Goal: Contribute content

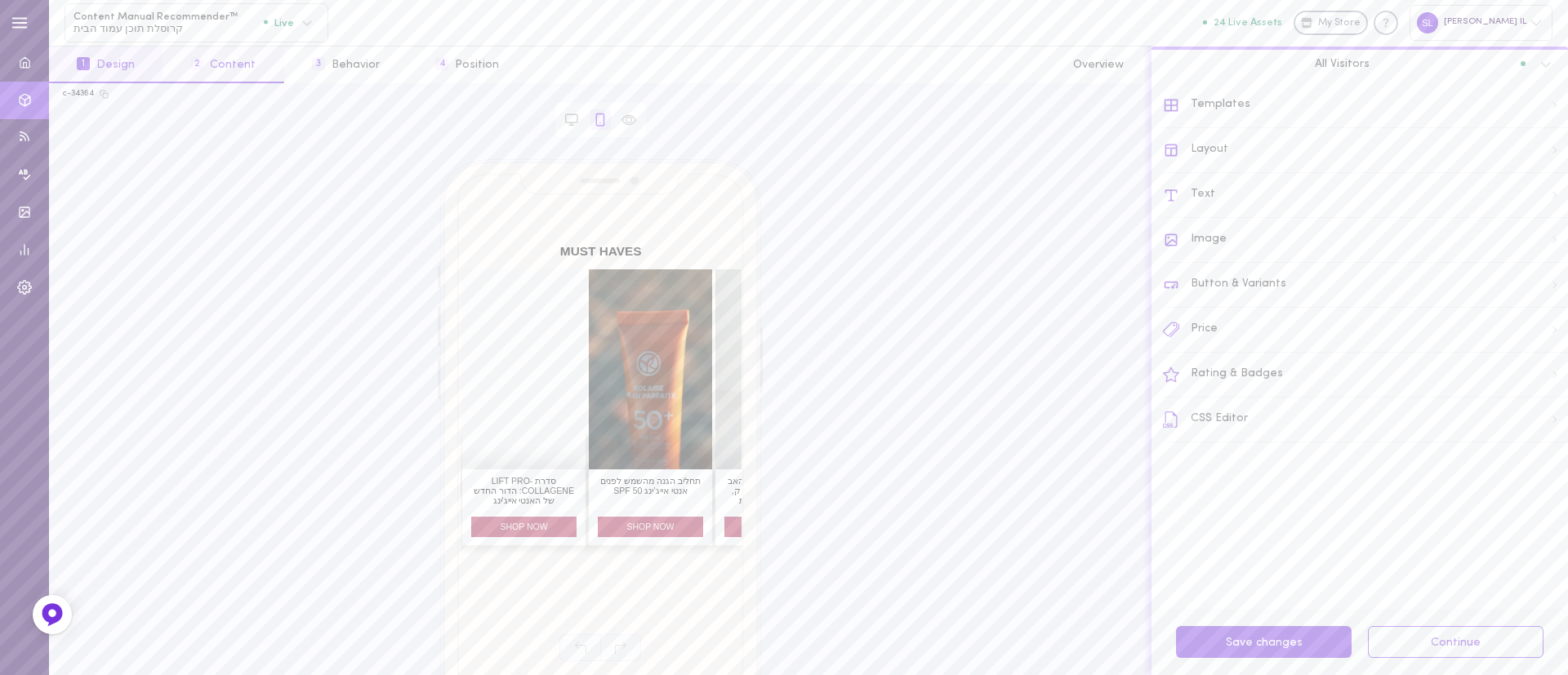
click at [225, 64] on button "2 Content" at bounding box center [223, 65] width 121 height 37
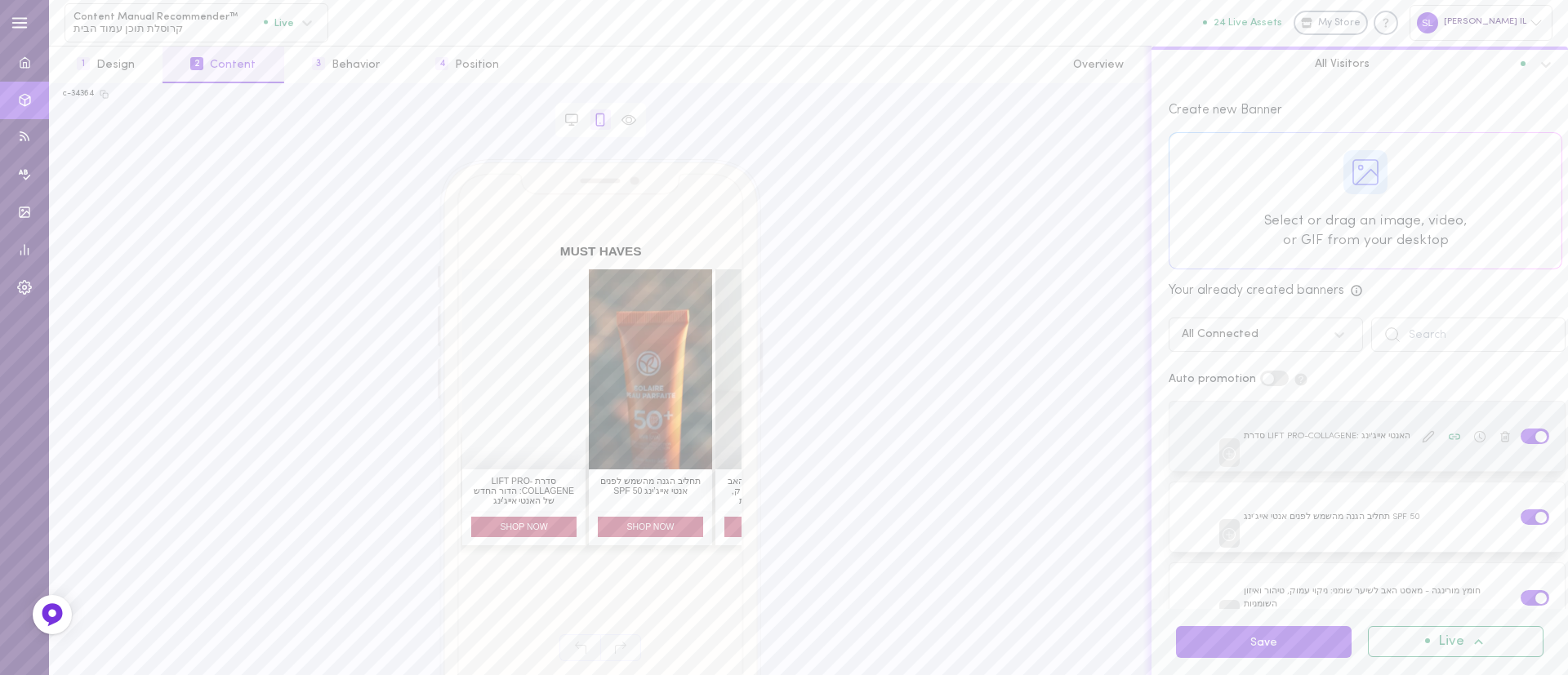
click at [1423, 431] on icon at bounding box center [1428, 436] width 11 height 11
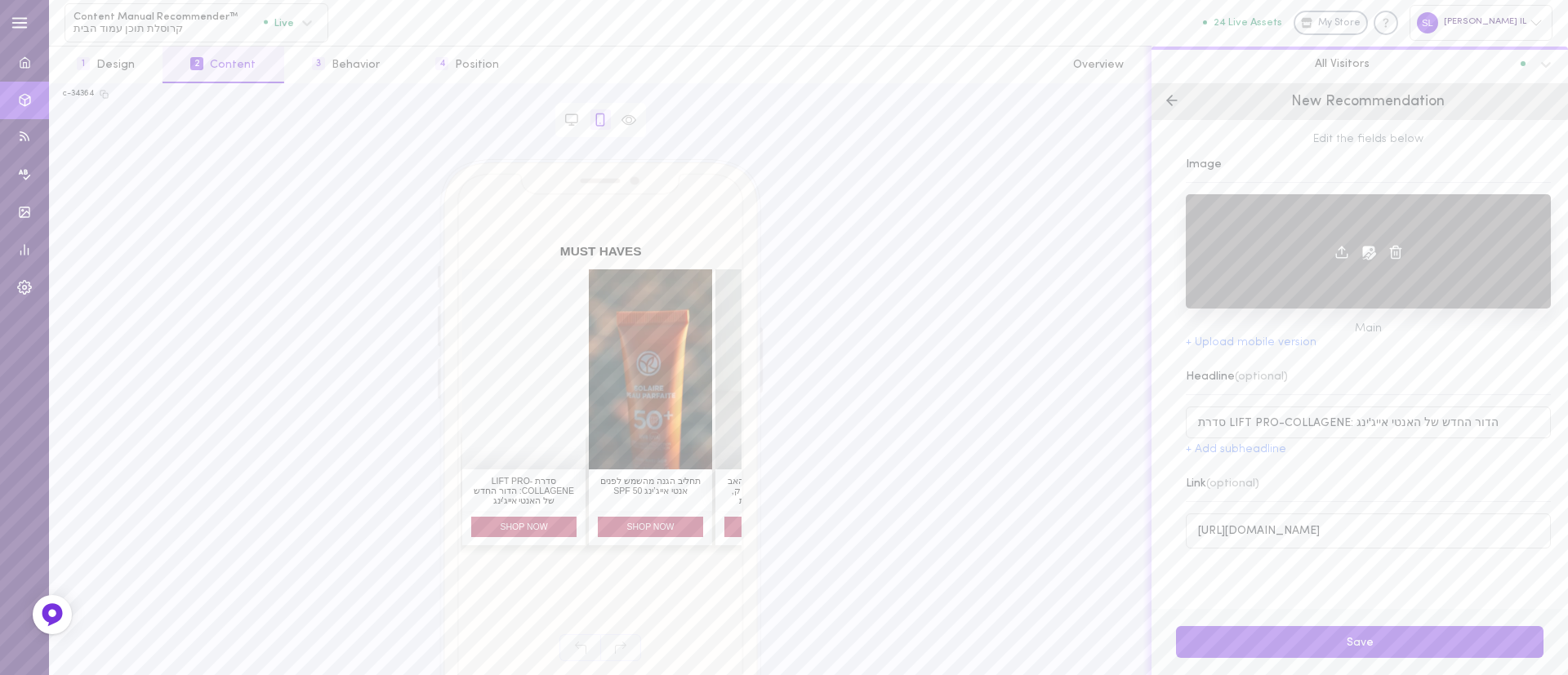
click at [1389, 252] on icon at bounding box center [1395, 252] width 15 height 15
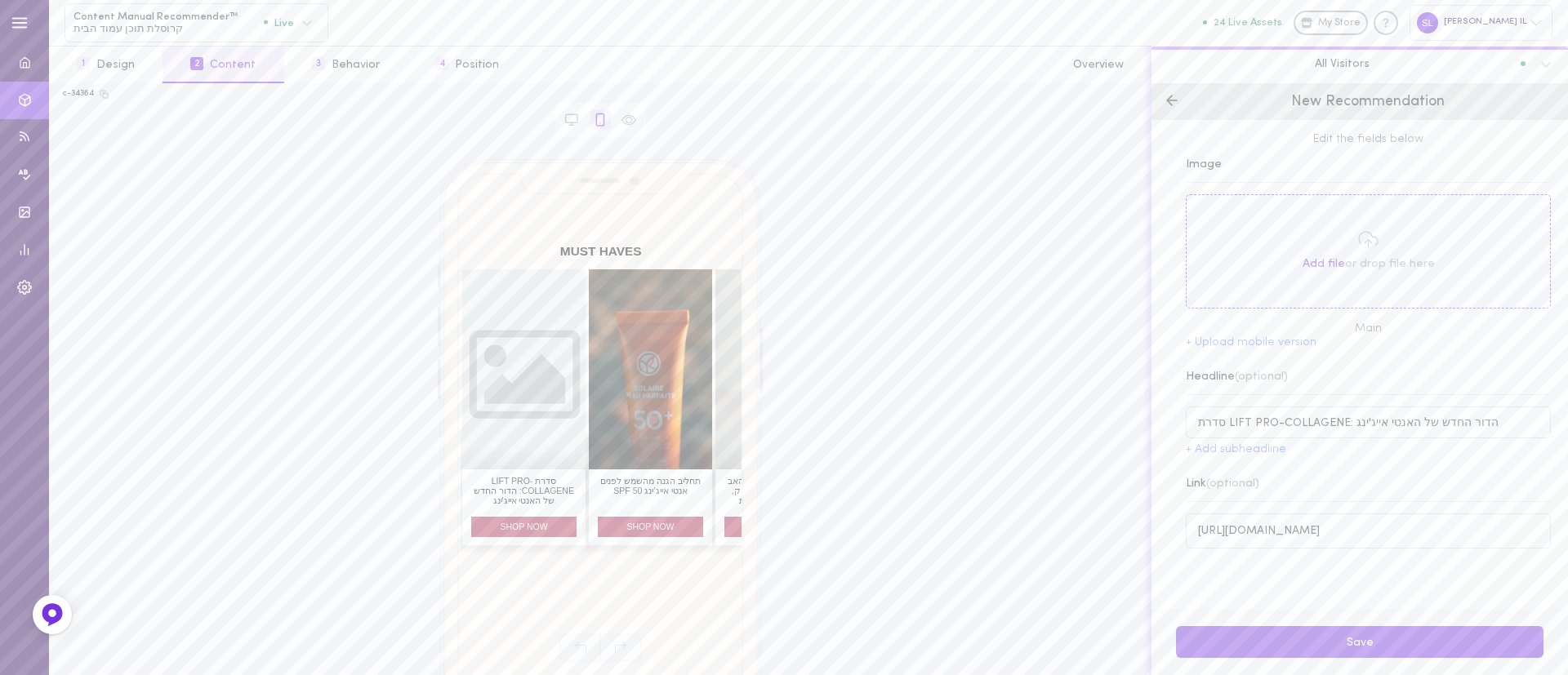
click at [1358, 249] on icon at bounding box center [1368, 240] width 20 height 20
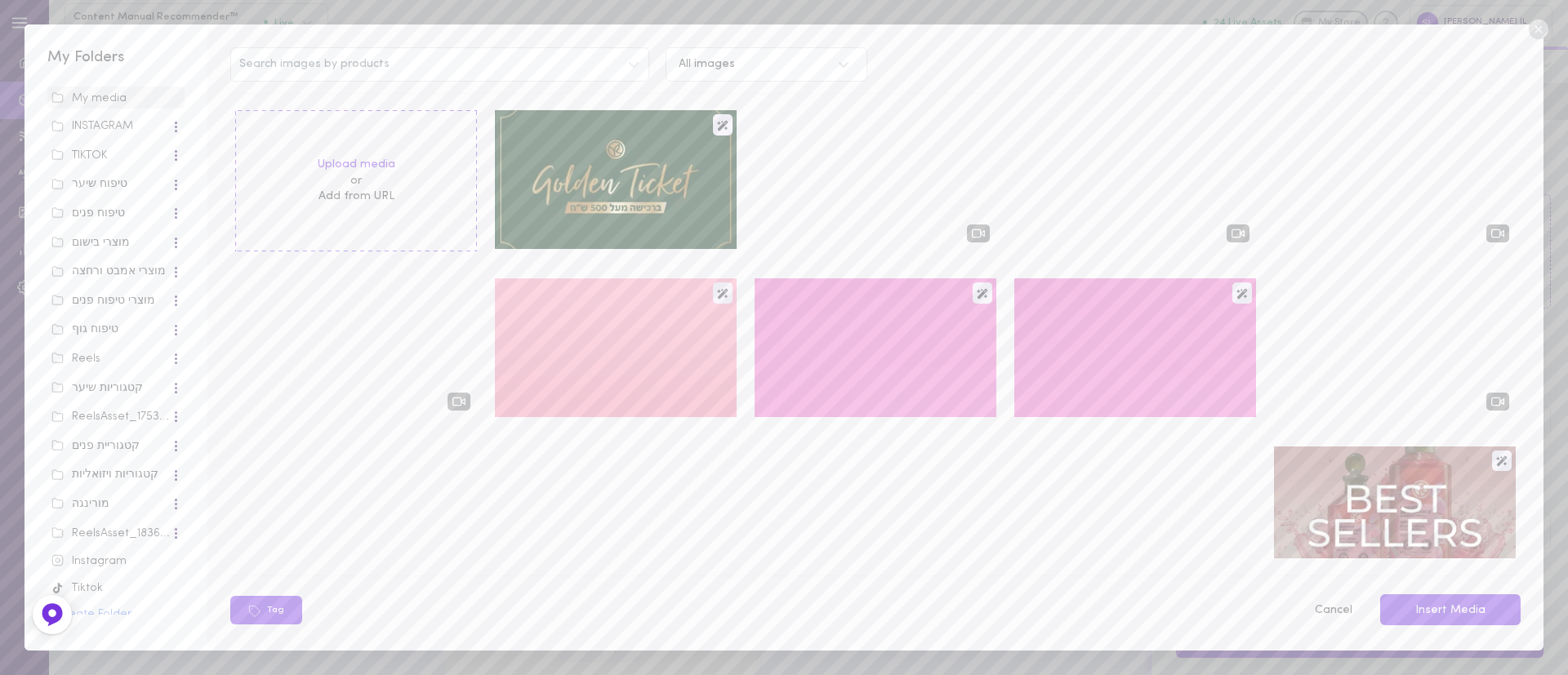
click at [109, 212] on div "טיפוח פנים" at bounding box center [111, 214] width 119 height 16
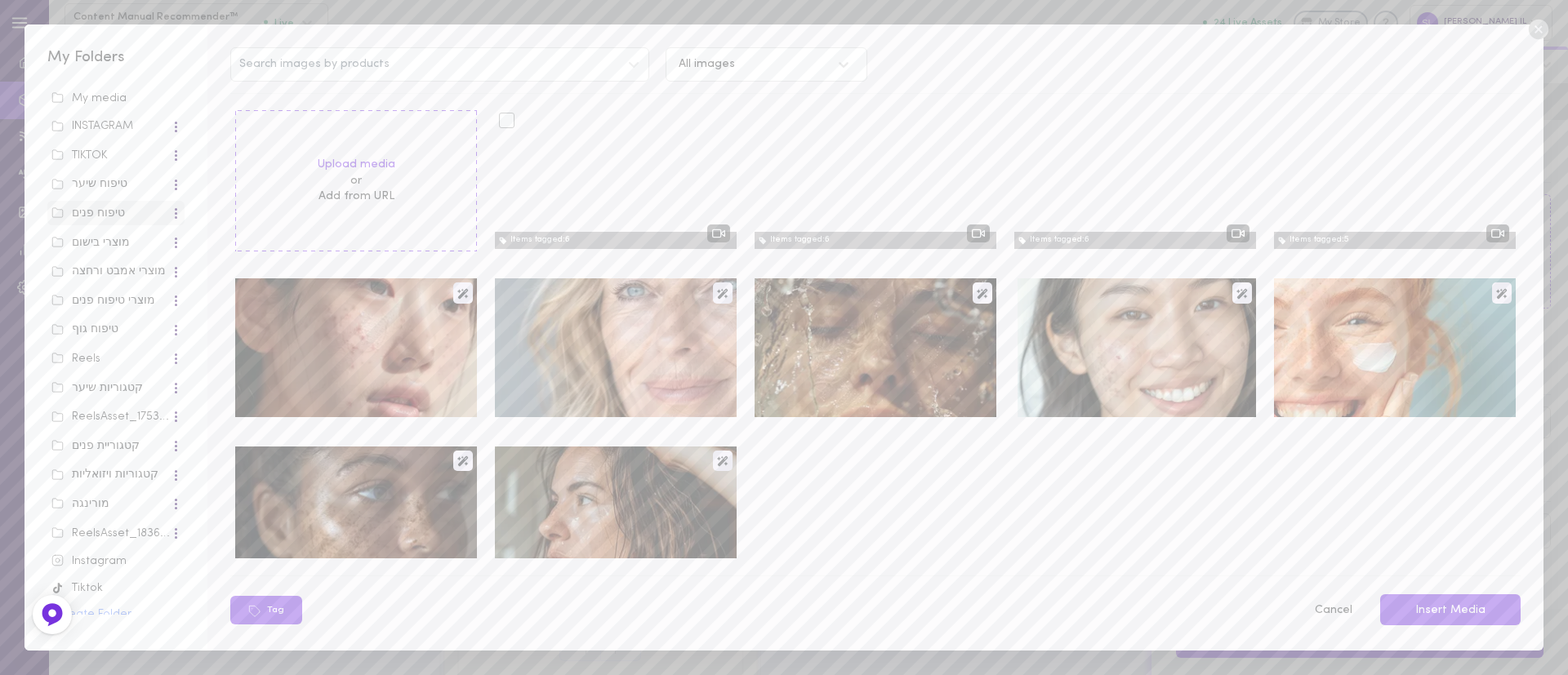
click at [635, 197] on div at bounding box center [616, 179] width 242 height 139
click at [1052, 180] on div at bounding box center [1136, 179] width 242 height 139
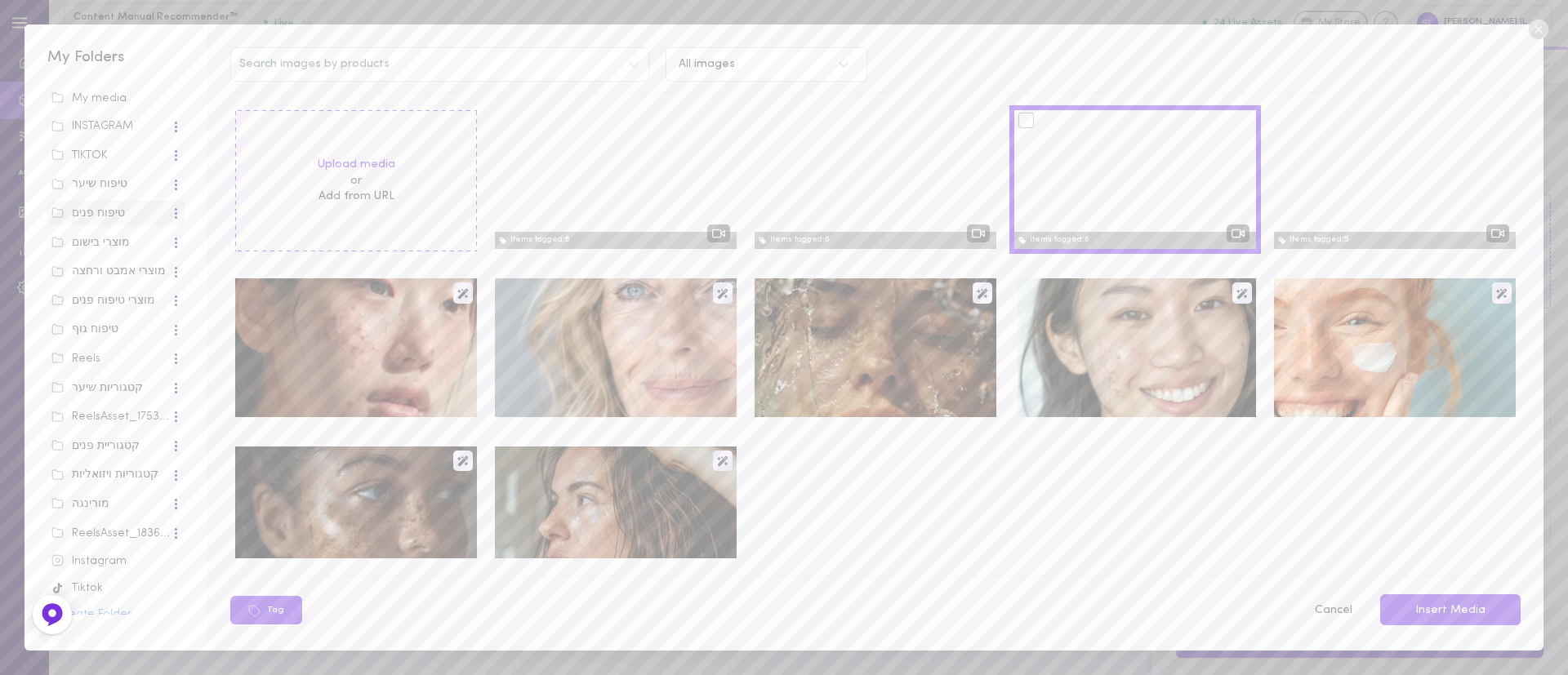
click at [1467, 607] on button "Insert Media" at bounding box center [1450, 610] width 141 height 32
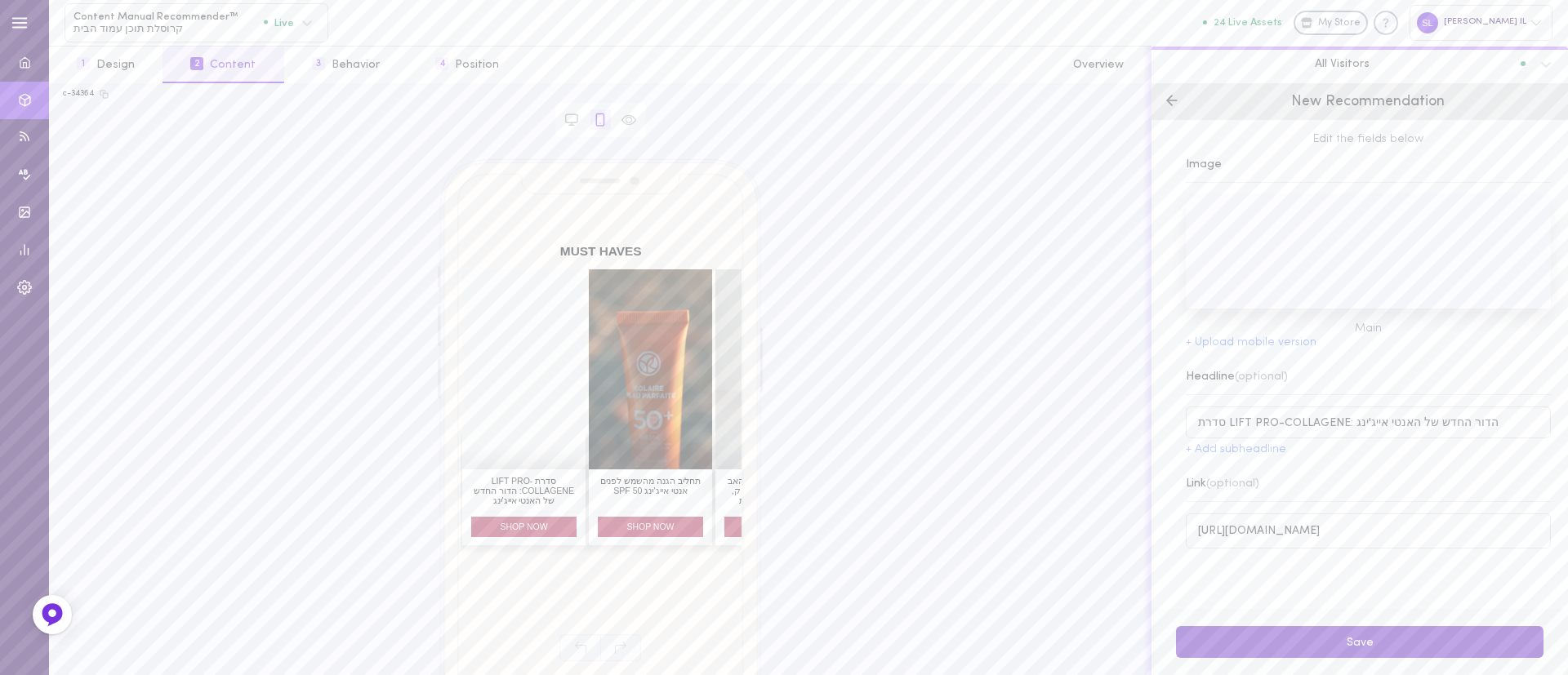
click at [1396, 638] on button "Save" at bounding box center [1360, 642] width 368 height 32
